Goal: Subscribe to service/newsletter

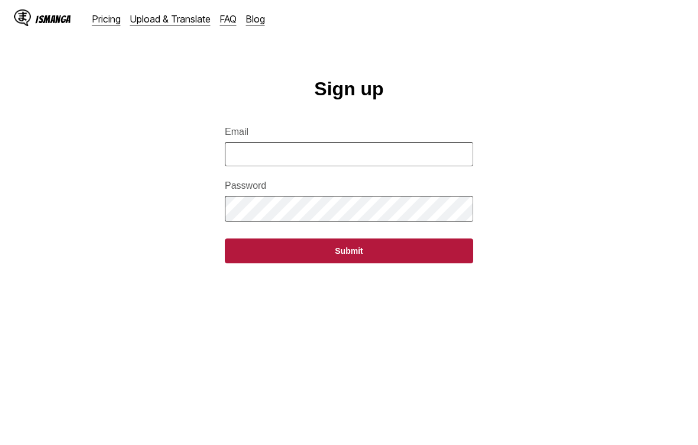
click at [245, 159] on input "Email" at bounding box center [349, 154] width 248 height 24
type input "**********"
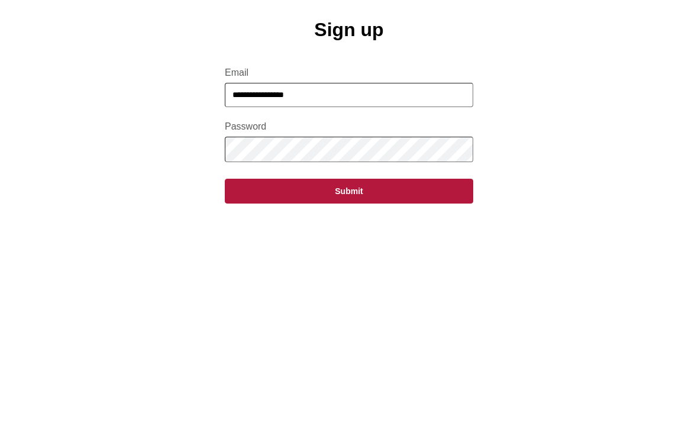
scroll to position [59, 0]
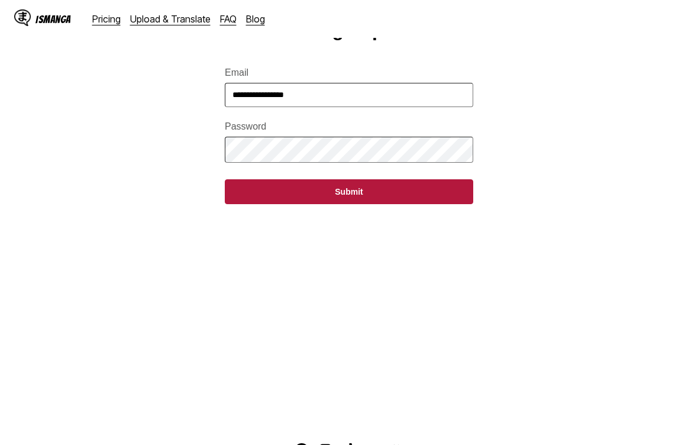
click at [423, 185] on button "Submit" at bounding box center [349, 191] width 248 height 25
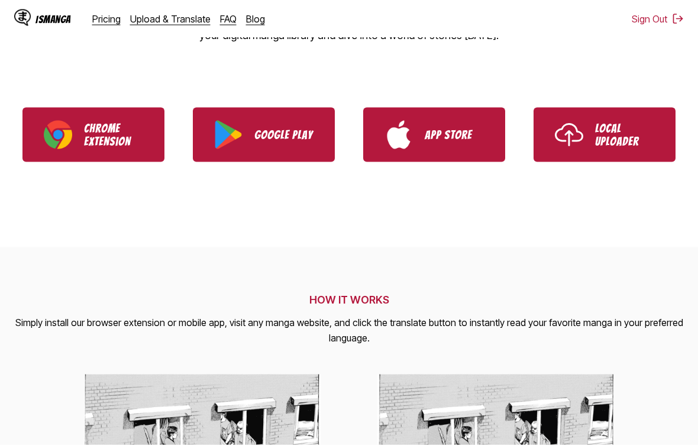
scroll to position [238, 0]
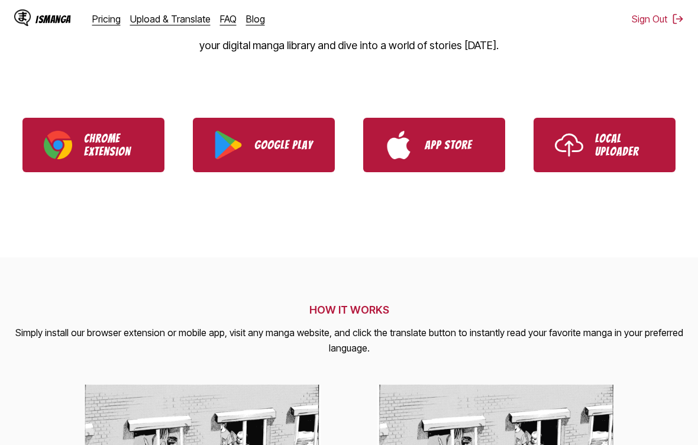
click at [467, 139] on p "App Store" at bounding box center [454, 144] width 59 height 13
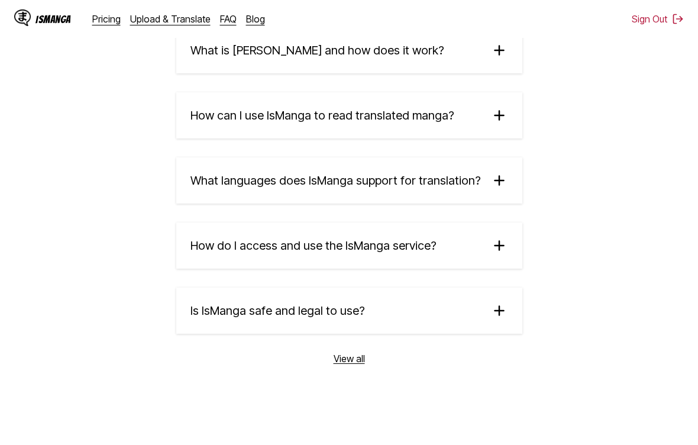
scroll to position [2096, 0]
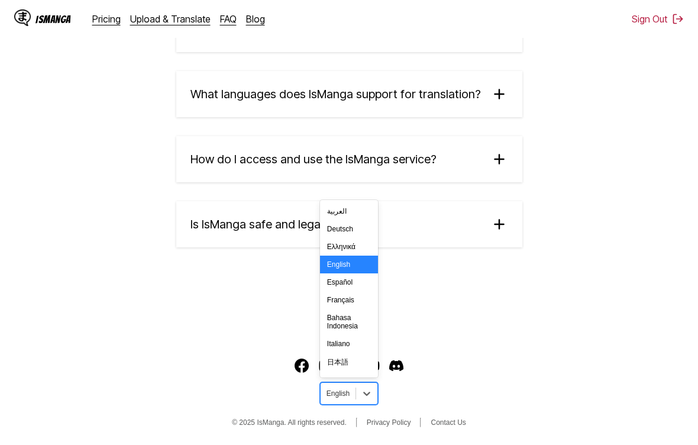
click at [499, 282] on section "Frequently Asked Questions What is IsManga and how does it work? IsManga is an …" at bounding box center [349, 87] width 698 height 493
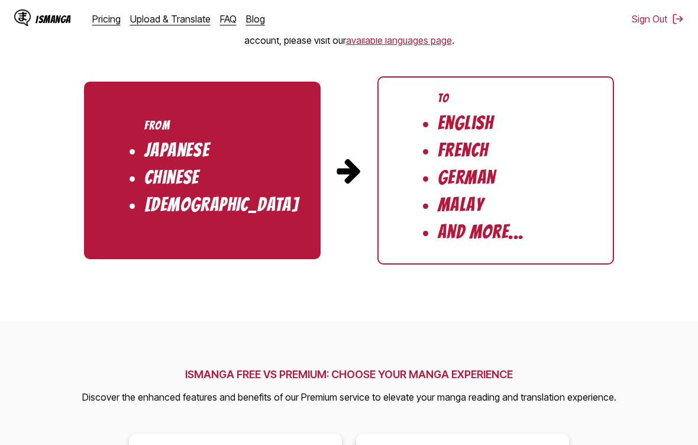
scroll to position [1202, 0]
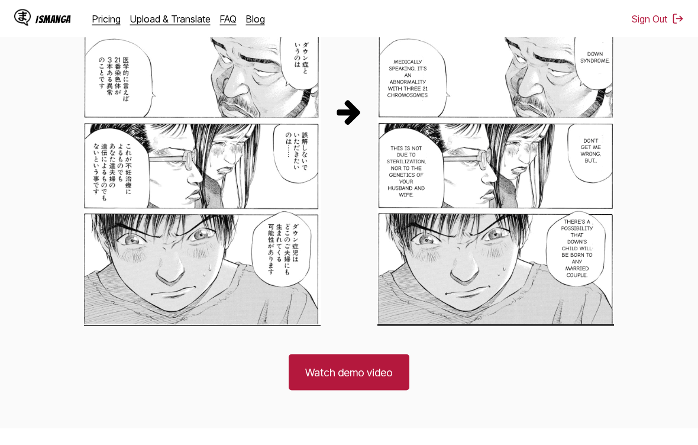
scroll to position [726, 0]
click at [390, 371] on link "Watch demo video" at bounding box center [349, 372] width 121 height 36
